Goal: Information Seeking & Learning: Learn about a topic

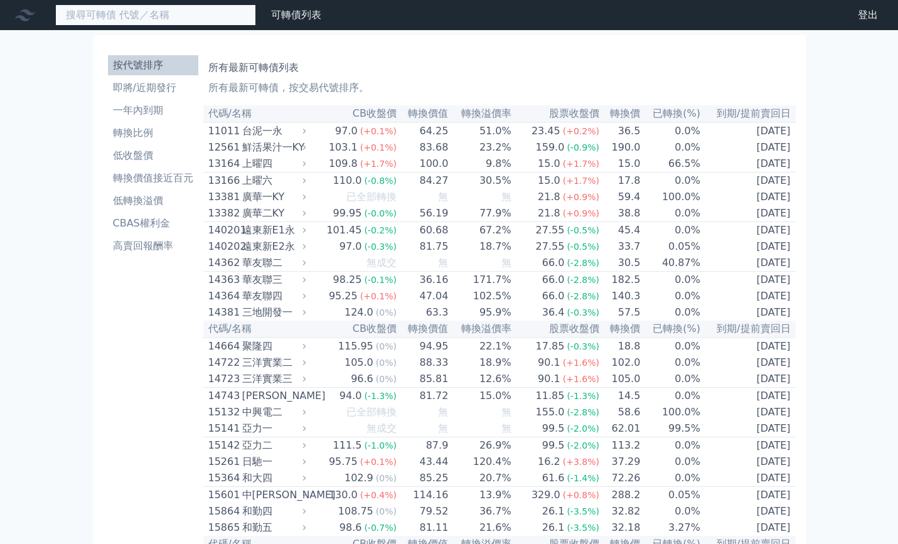
click at [129, 10] on input at bounding box center [155, 14] width 201 height 21
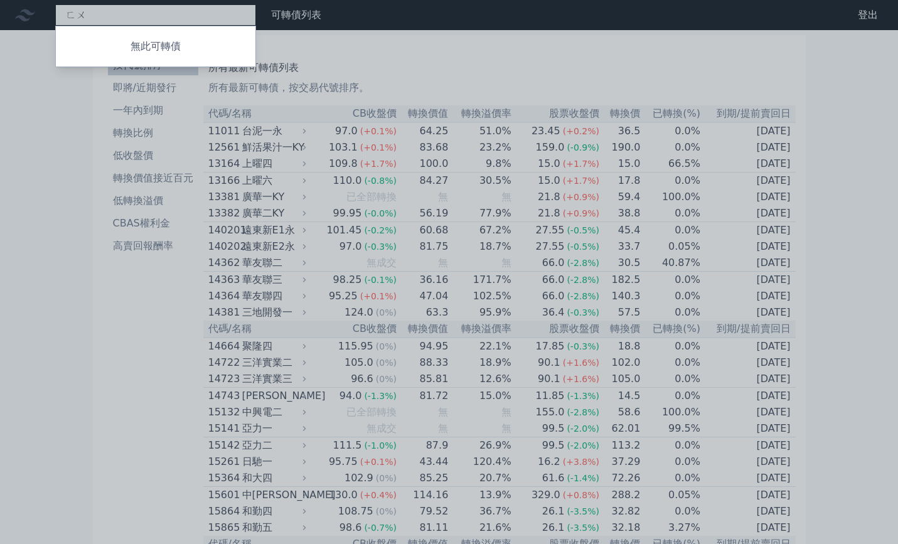
type input "赴"
type input "ｚ"
type input "z"
type input "次"
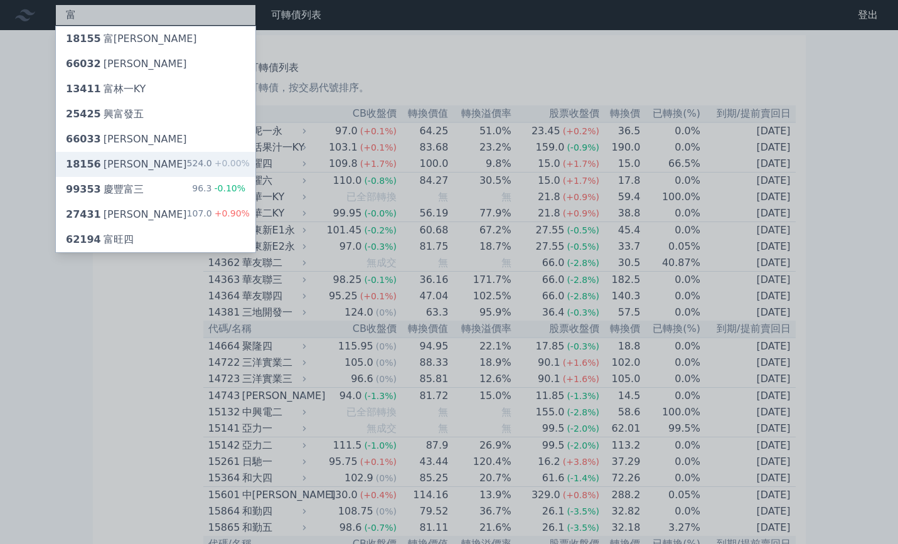
type input "富"
click at [151, 164] on div "18156 富喬六 524.0 +0.00%" at bounding box center [156, 164] width 200 height 25
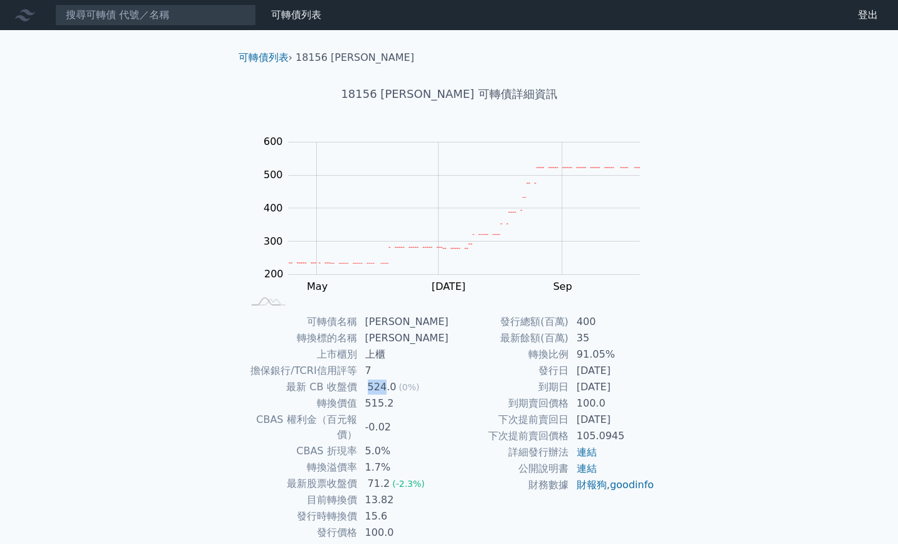
drag, startPoint x: 375, startPoint y: 385, endPoint x: 387, endPoint y: 393, distance: 15.0
click at [390, 388] on div "524.0" at bounding box center [382, 387] width 34 height 15
drag, startPoint x: 363, startPoint y: 515, endPoint x: 420, endPoint y: 520, distance: 57.9
click at [419, 525] on tr "發行價格 100.0" at bounding box center [346, 533] width 206 height 16
click at [432, 525] on td "100.0" at bounding box center [404, 533] width 92 height 16
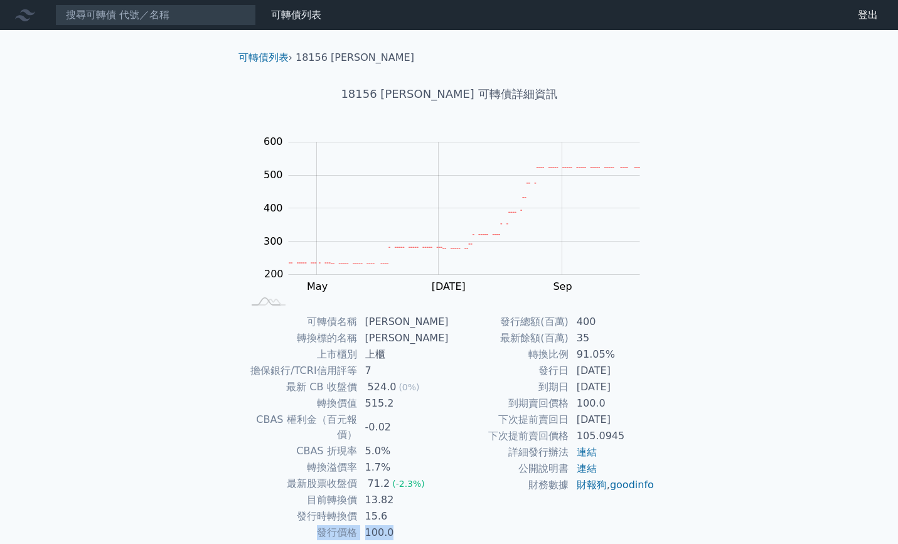
drag, startPoint x: 399, startPoint y: 513, endPoint x: 409, endPoint y: 513, distance: 9.4
click at [414, 525] on tr "發行價格 100.0" at bounding box center [346, 533] width 206 height 16
drag, startPoint x: 367, startPoint y: 383, endPoint x: 406, endPoint y: 393, distance: 40.2
click at [405, 389] on td "524.0 (0%)" at bounding box center [404, 387] width 92 height 16
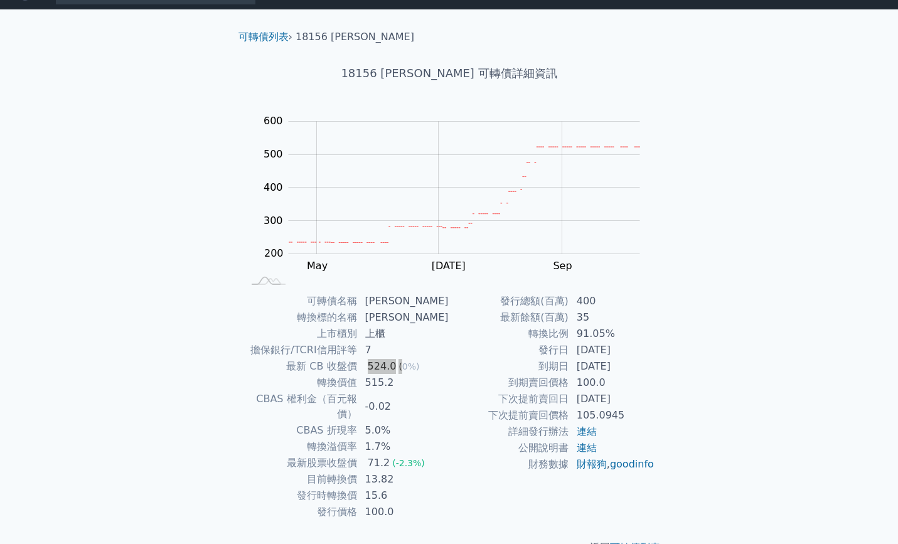
scroll to position [26, 0]
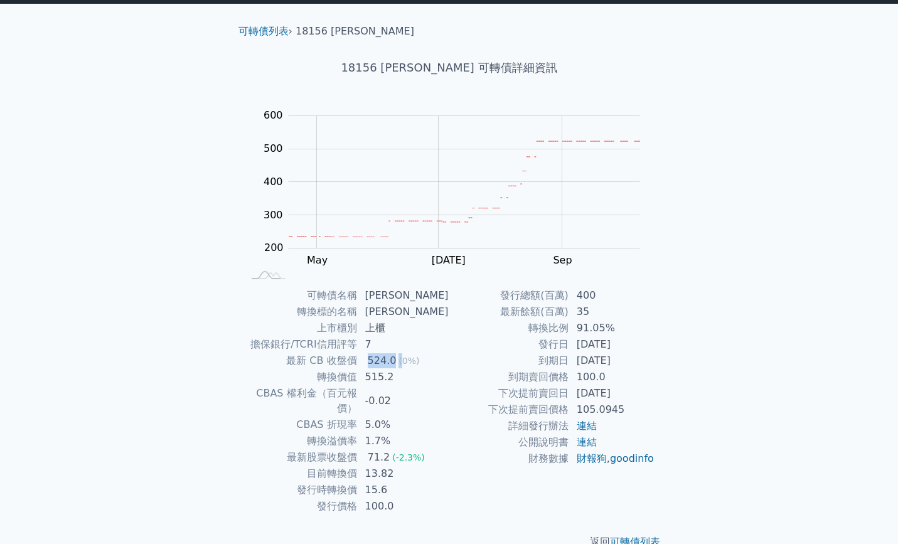
click at [456, 429] on td "詳細發行辦法" at bounding box center [509, 426] width 120 height 16
